Goal: Check status: Check status

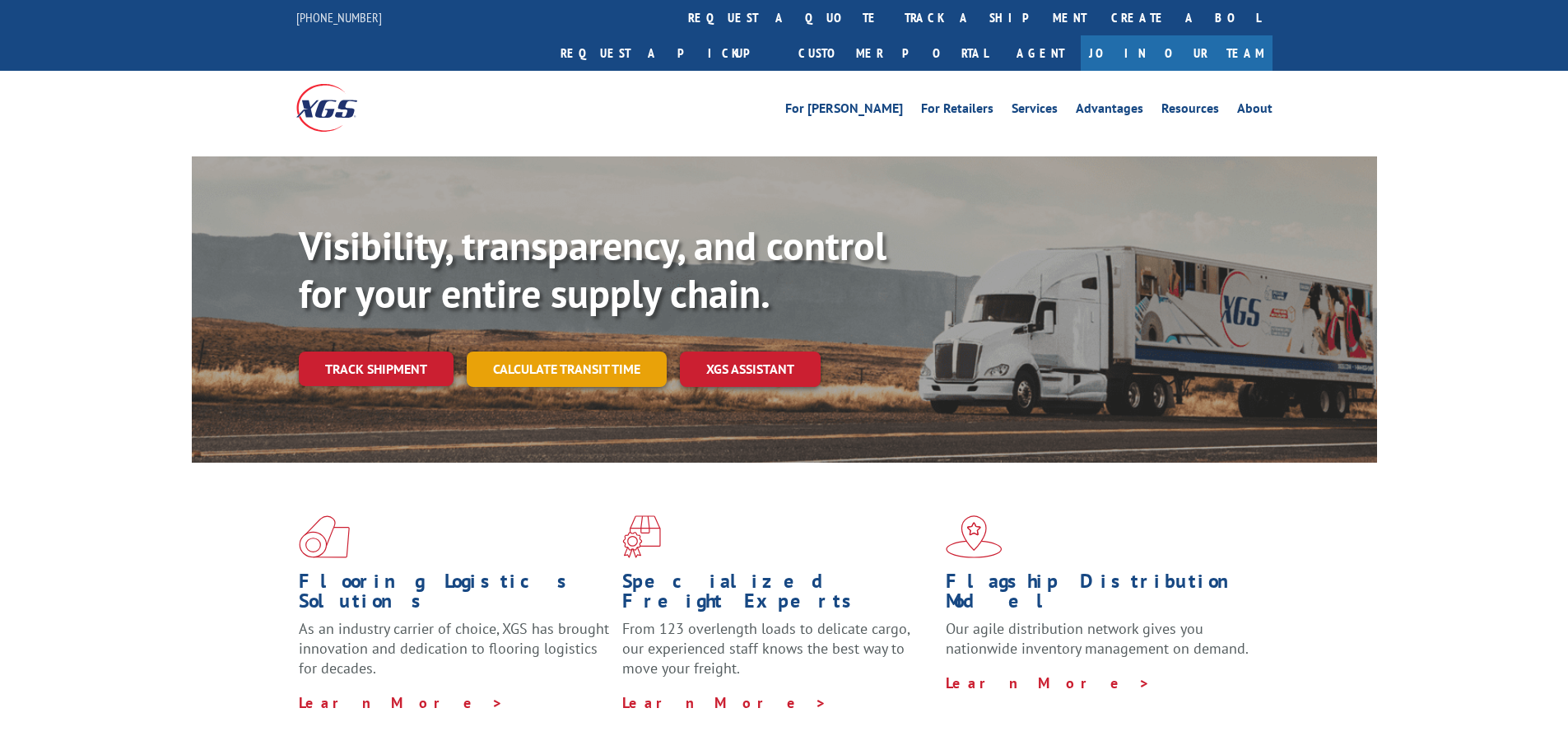
click at [603, 352] on link "Calculate transit time" at bounding box center [567, 369] width 200 height 35
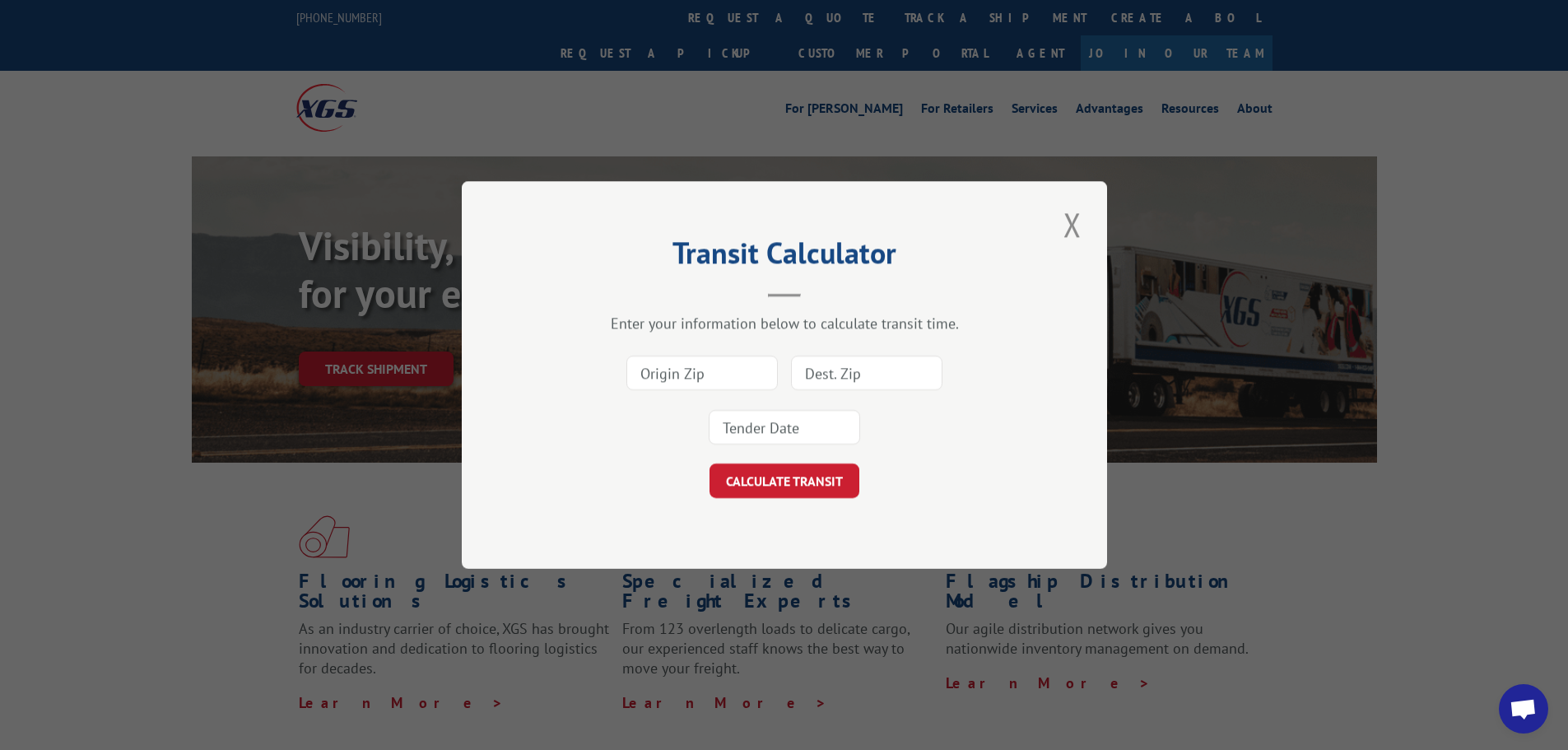
click at [1047, 216] on div "Transit Calculator Enter your information below to calculate transit time. CALC…" at bounding box center [784, 374] width 646 height 388
click at [1081, 227] on button "Close modal" at bounding box center [1073, 224] width 28 height 45
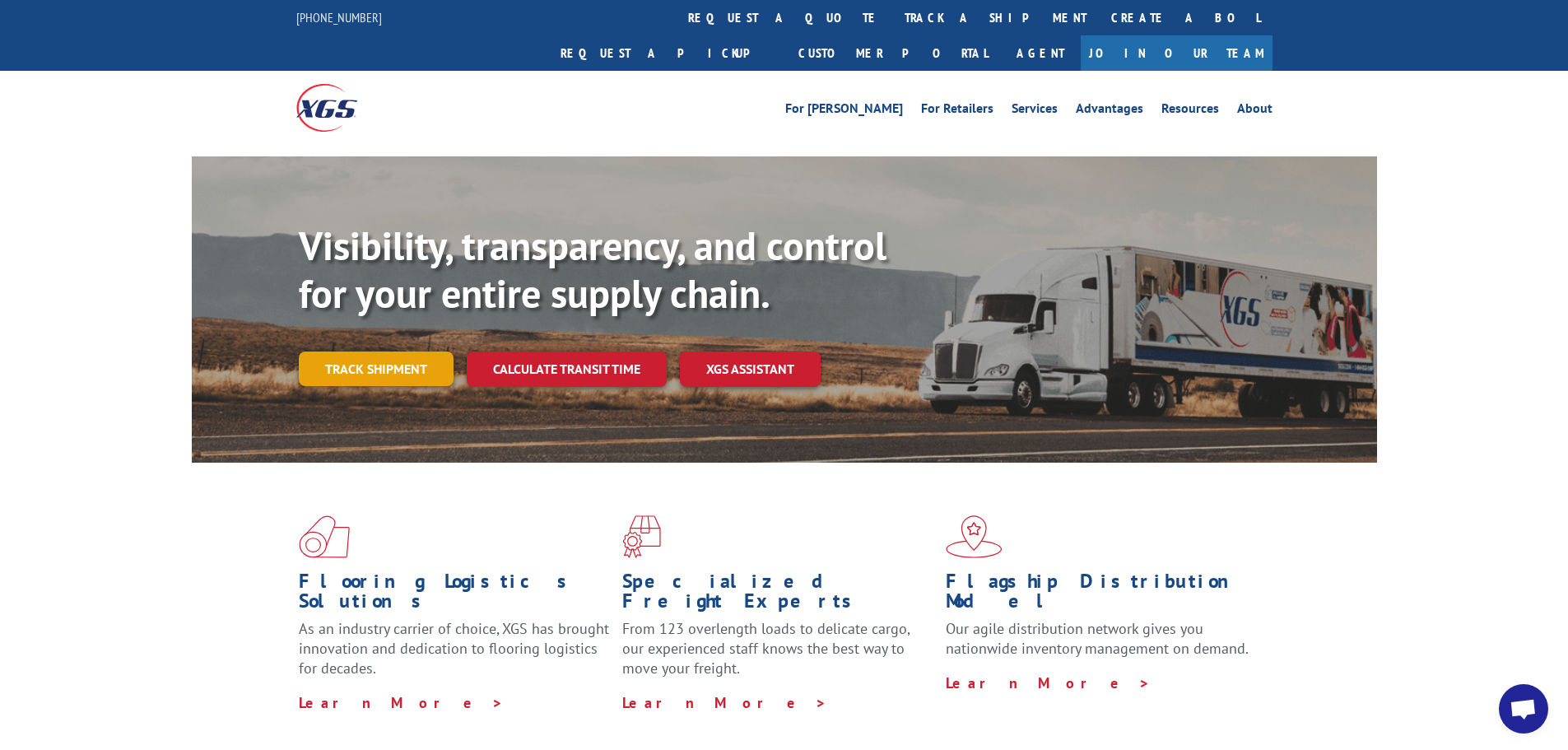
click at [343, 352] on link "Track shipment" at bounding box center [376, 368] width 154 height 34
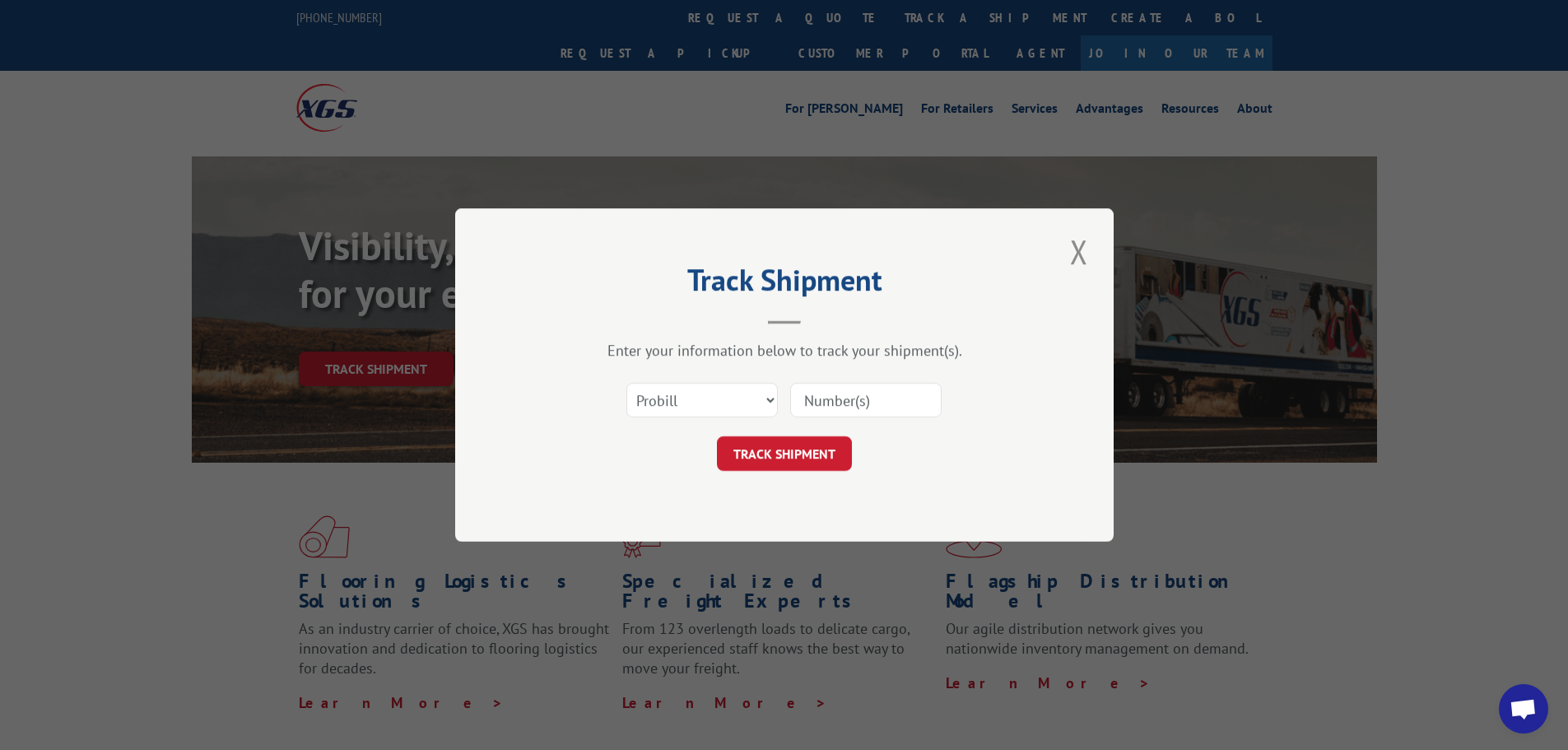
click at [779, 390] on div "Select category... Probill BOL PO" at bounding box center [784, 400] width 494 height 55
click at [706, 414] on select "Select category... Probill BOL PO" at bounding box center [701, 399] width 151 height 34
select select "bol"
click at [626, 383] on select "Select category... Probill BOL PO" at bounding box center [701, 399] width 151 height 34
click at [839, 399] on input at bounding box center [866, 399] width 151 height 34
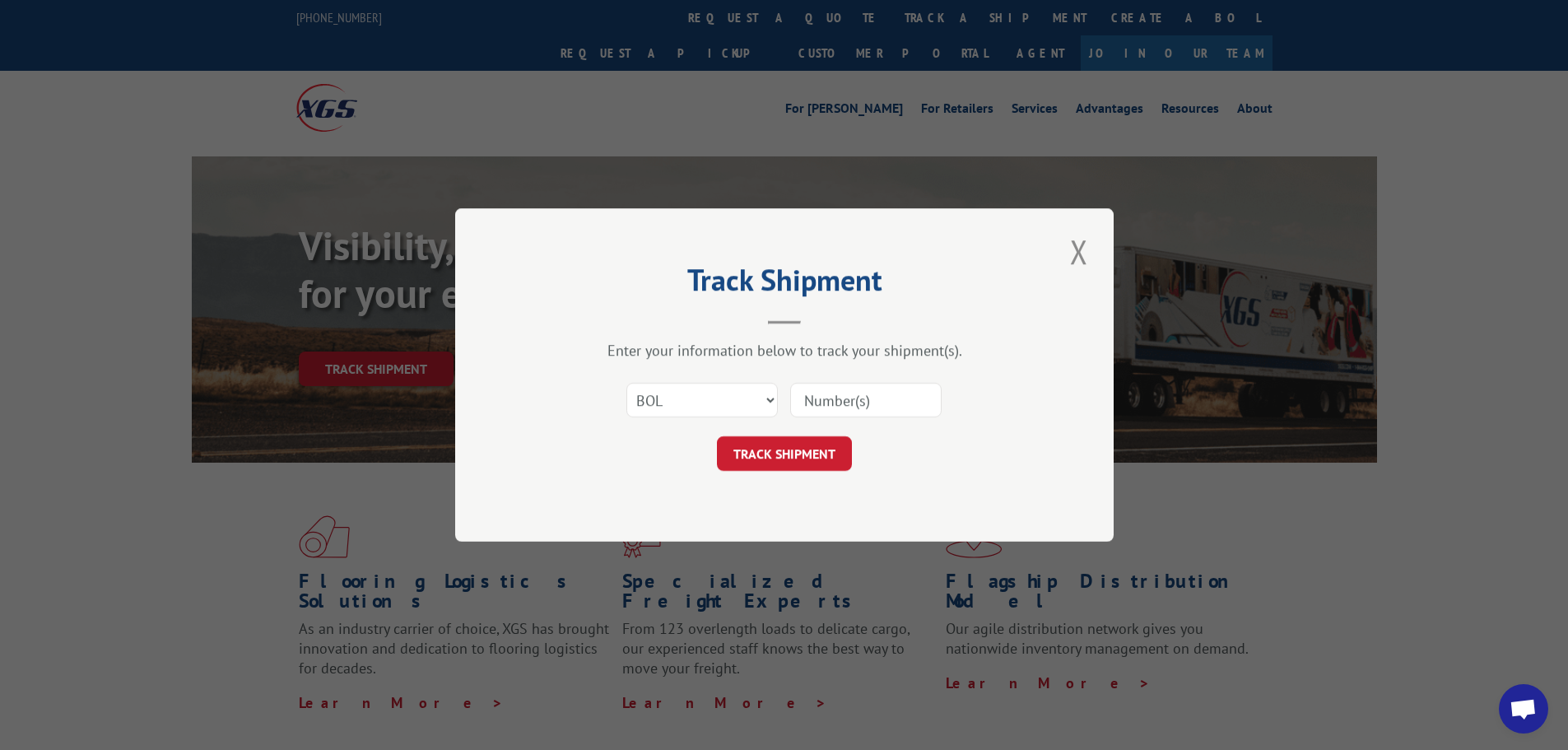
paste input "6100041163"
type input "6100041163"
click at [810, 452] on button "TRACK SHIPMENT" at bounding box center [784, 453] width 135 height 34
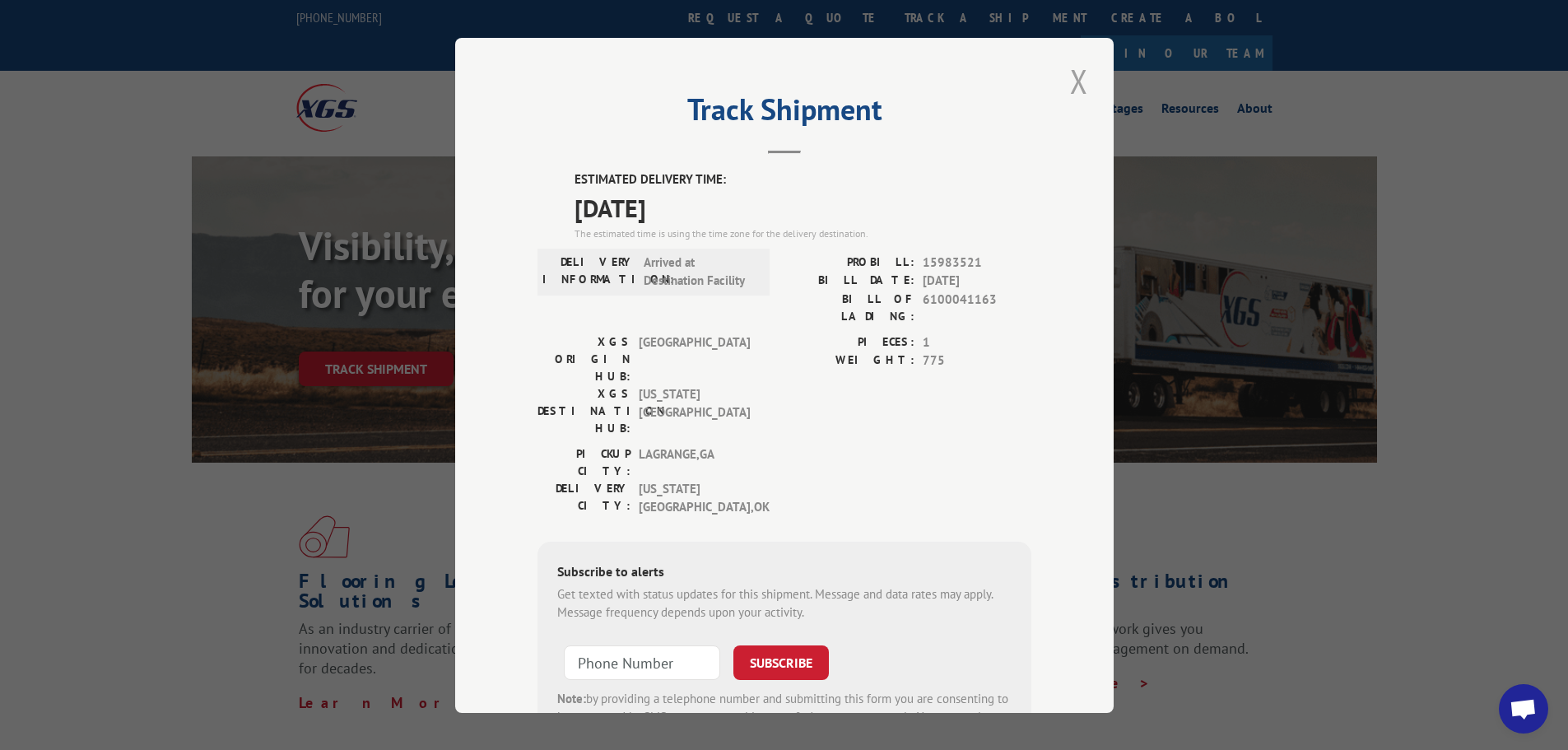
click at [1073, 99] on button "Close modal" at bounding box center [1079, 81] width 28 height 45
